Goal: Check status: Check status

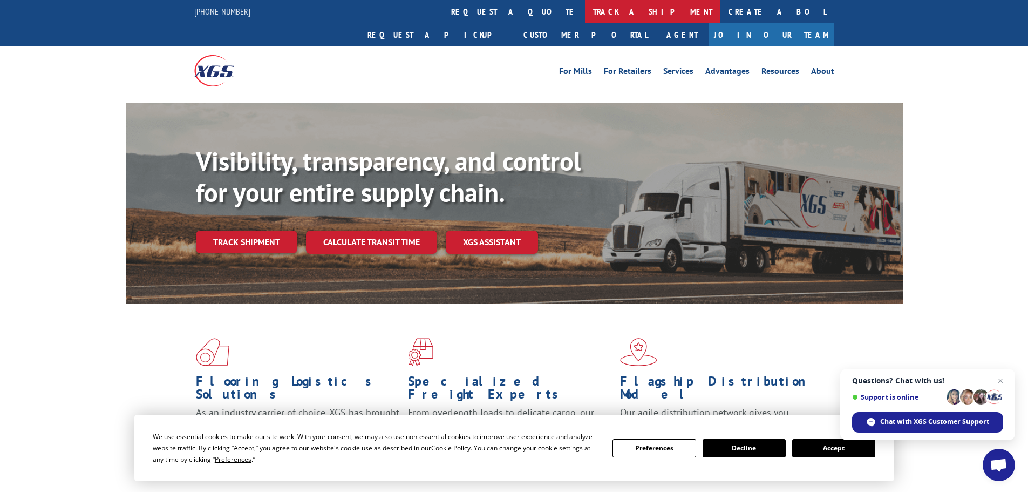
click at [585, 15] on link "track a shipment" at bounding box center [652, 11] width 135 height 23
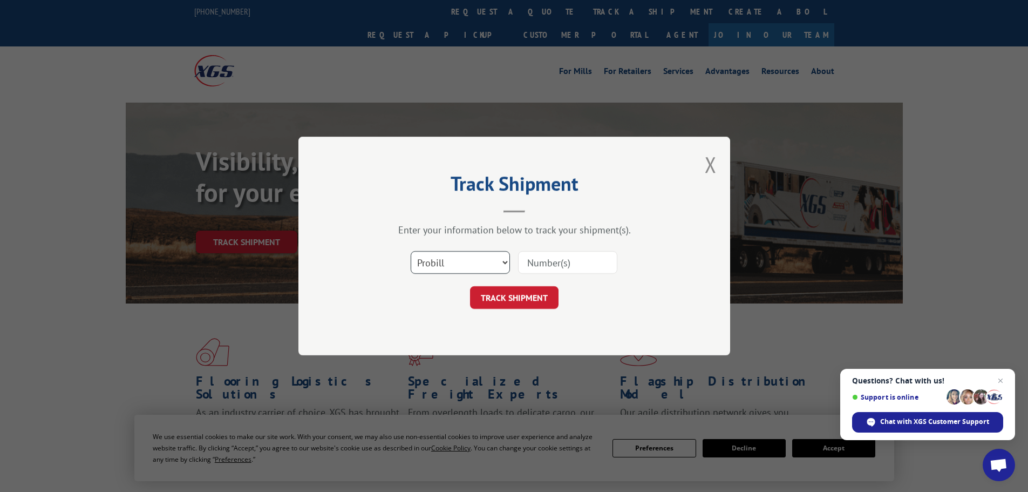
click at [451, 262] on select "Select category... Probill BOL PO" at bounding box center [460, 262] width 99 height 23
select select "bol"
click at [411, 251] on select "Select category... Probill BOL PO" at bounding box center [460, 262] width 99 height 23
drag, startPoint x: 548, startPoint y: 251, endPoint x: 548, endPoint y: 258, distance: 7.6
click at [548, 253] on input at bounding box center [567, 262] width 99 height 23
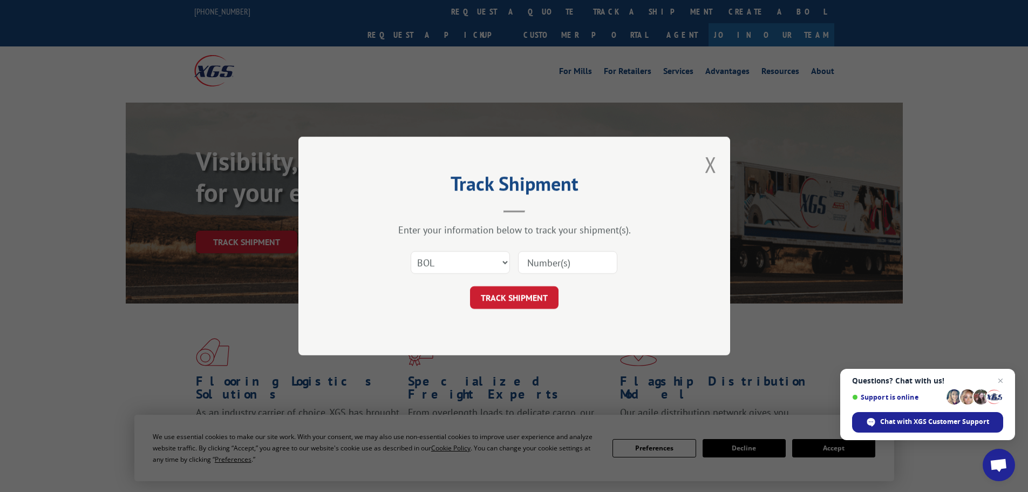
paste input "5499586"
type input "5499586"
click at [530, 304] on button "TRACK SHIPMENT" at bounding box center [514, 297] width 88 height 23
